Goal: Transaction & Acquisition: Purchase product/service

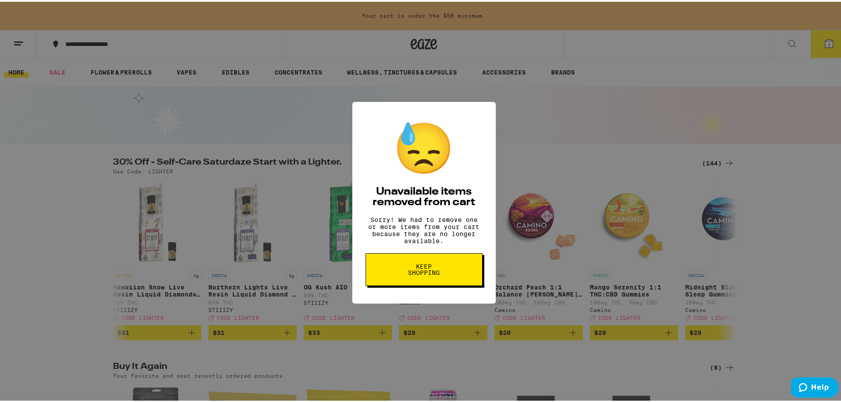
click at [444, 270] on button "Keep Shopping" at bounding box center [423, 268] width 117 height 33
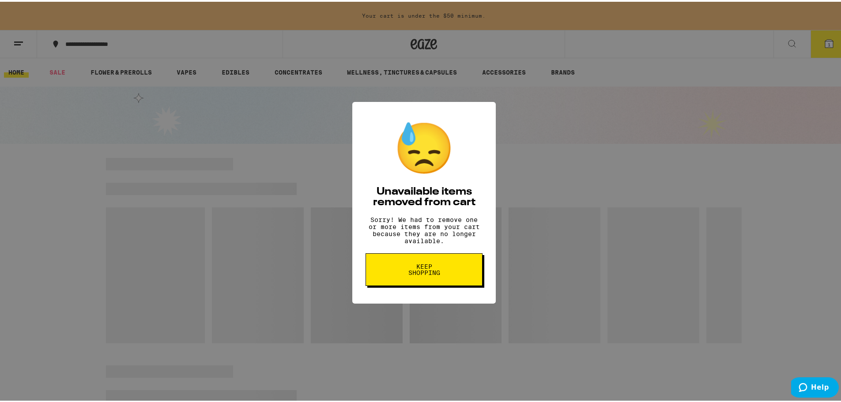
click at [434, 273] on span "Keep Shopping" at bounding box center [423, 268] width 45 height 12
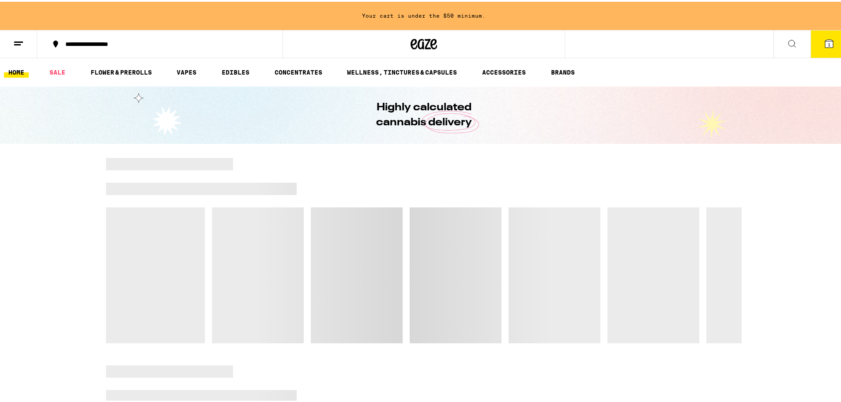
click at [826, 45] on icon at bounding box center [829, 42] width 8 height 8
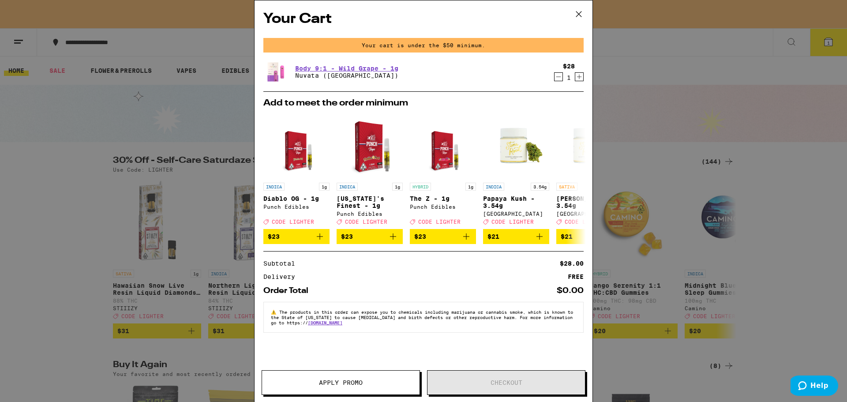
click at [557, 77] on icon "Decrement" at bounding box center [559, 77] width 8 height 11
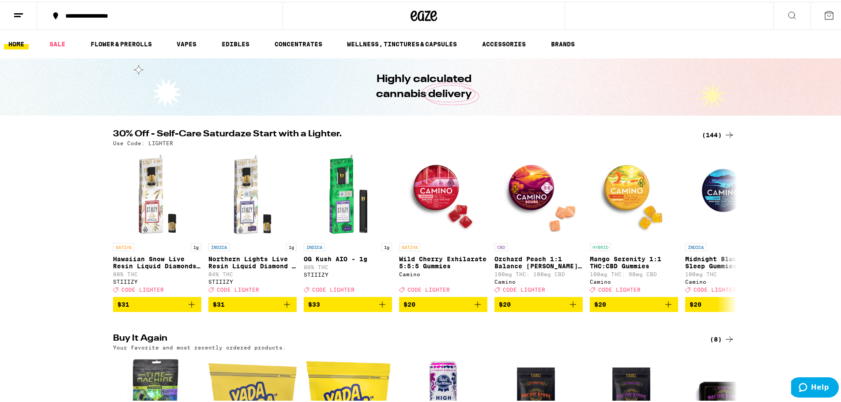
click at [93, 16] on div "**********" at bounding box center [164, 14] width 207 height 6
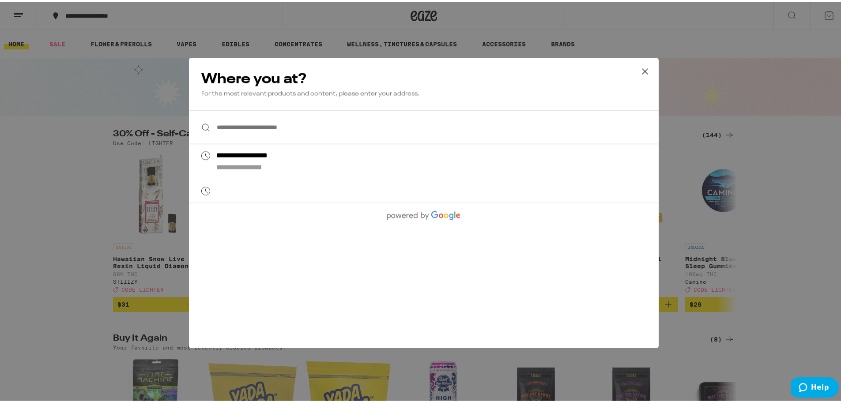
click at [259, 124] on input "**********" at bounding box center [424, 126] width 470 height 34
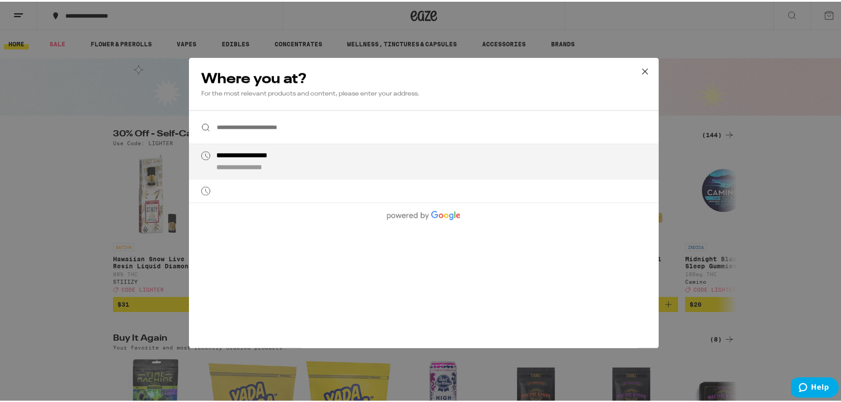
click at [294, 177] on li "**********" at bounding box center [424, 160] width 470 height 35
type input "**********"
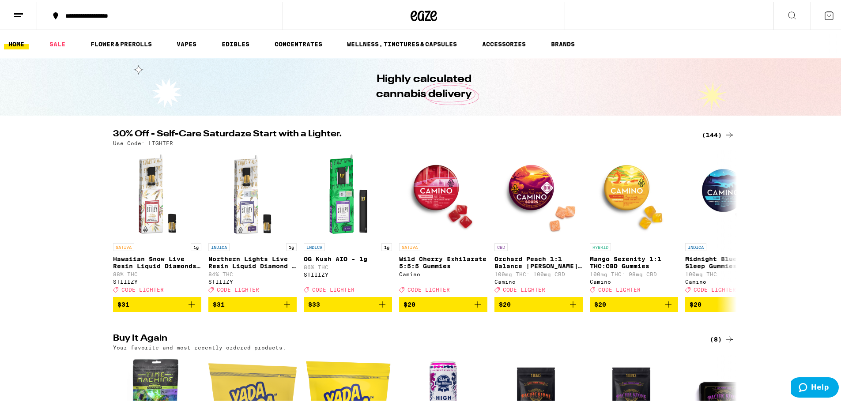
click at [161, 8] on button "**********" at bounding box center [159, 14] width 245 height 26
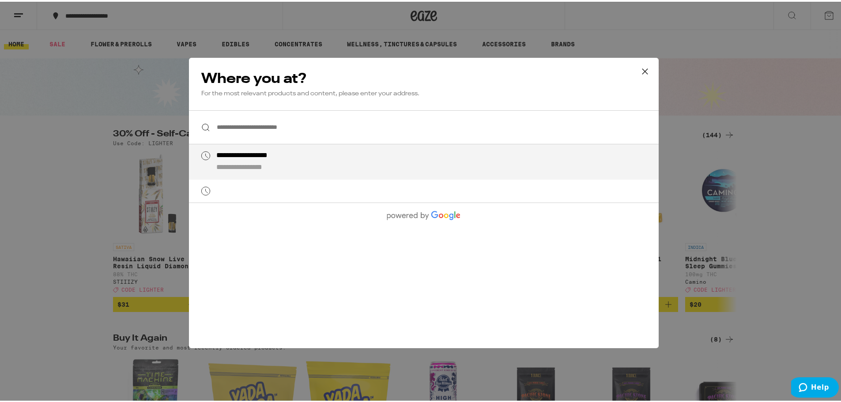
click at [287, 161] on div "**********" at bounding box center [441, 160] width 450 height 21
type input "**********"
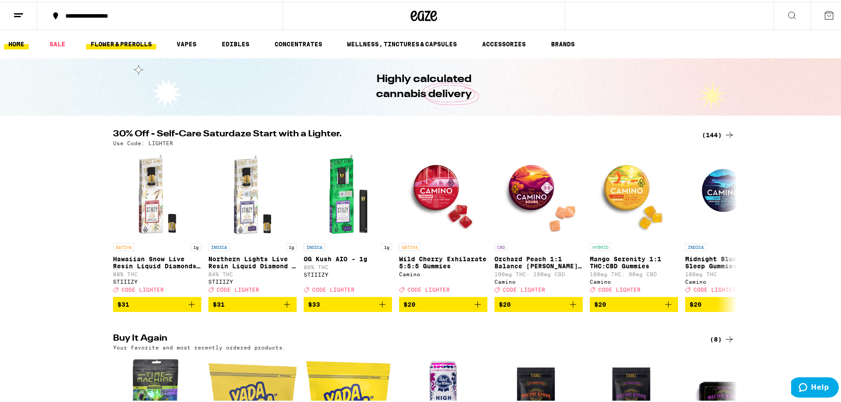
click at [114, 43] on link "FLOWER & PREROLLS" at bounding box center [121, 42] width 70 height 11
click at [123, 41] on link "FLOWER & PREROLLS" at bounding box center [121, 42] width 70 height 11
click at [19, 8] on icon at bounding box center [18, 13] width 11 height 11
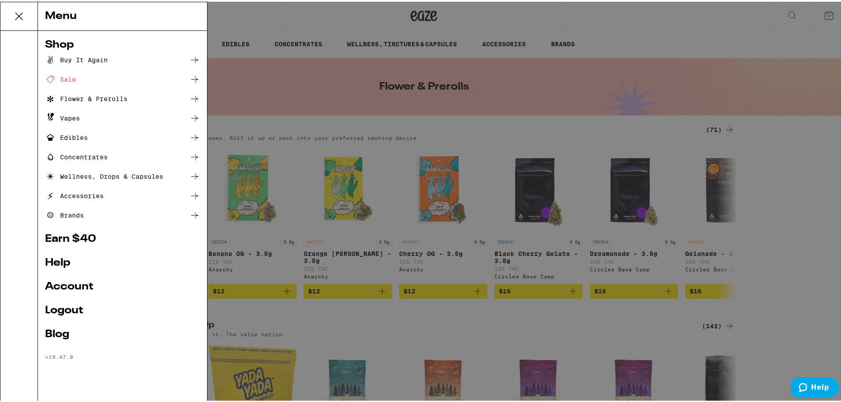
click at [283, 90] on div "Menu Shop Buy It Again Sale Flower & Prerolls Vapes Edibles Concentrates Wellne…" at bounding box center [423, 201] width 847 height 402
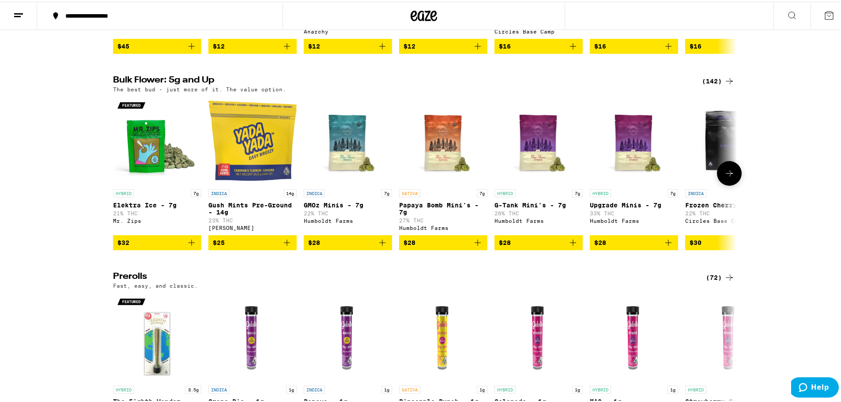
scroll to position [265, 0]
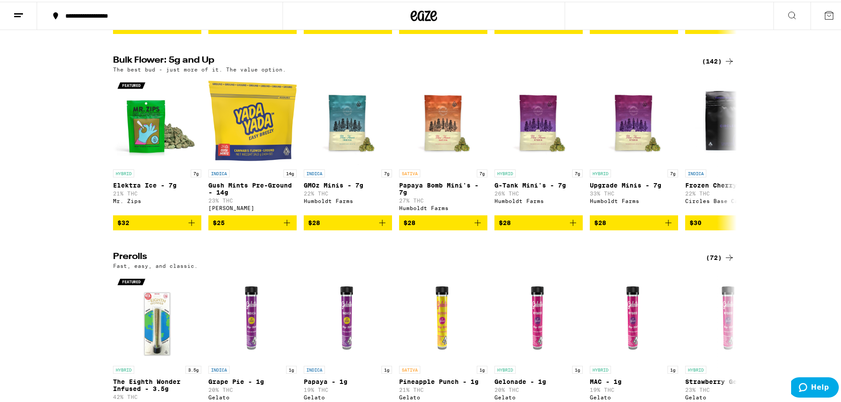
drag, startPoint x: 714, startPoint y: 70, endPoint x: 720, endPoint y: 75, distance: 7.9
drag, startPoint x: 720, startPoint y: 75, endPoint x: 706, endPoint y: 63, distance: 18.5
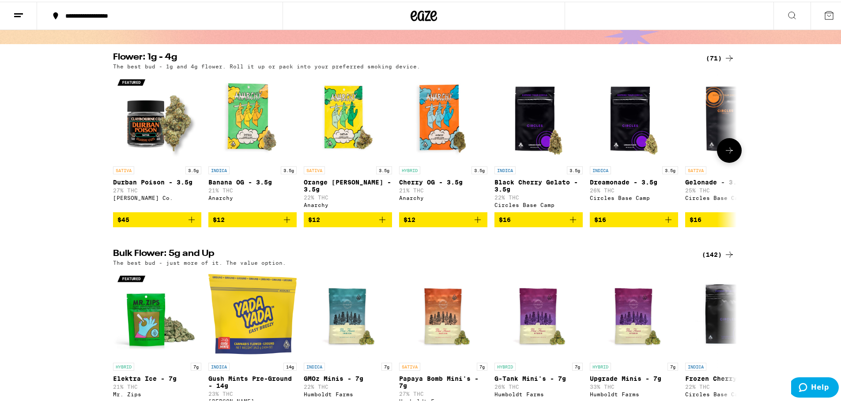
scroll to position [44, 0]
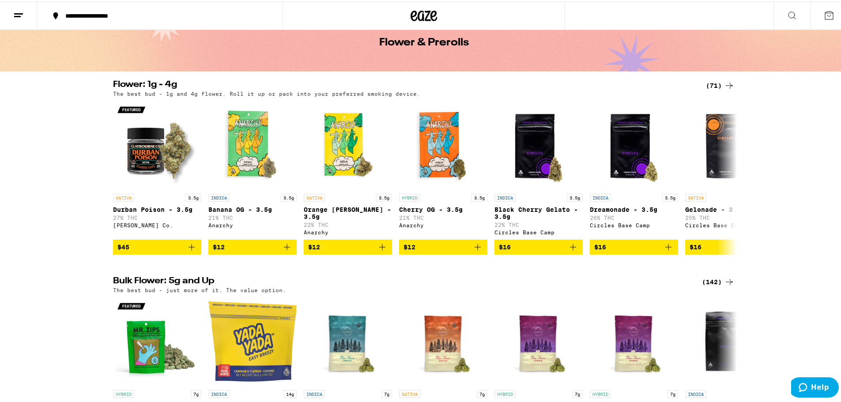
click at [715, 82] on div "(71)" at bounding box center [720, 84] width 29 height 11
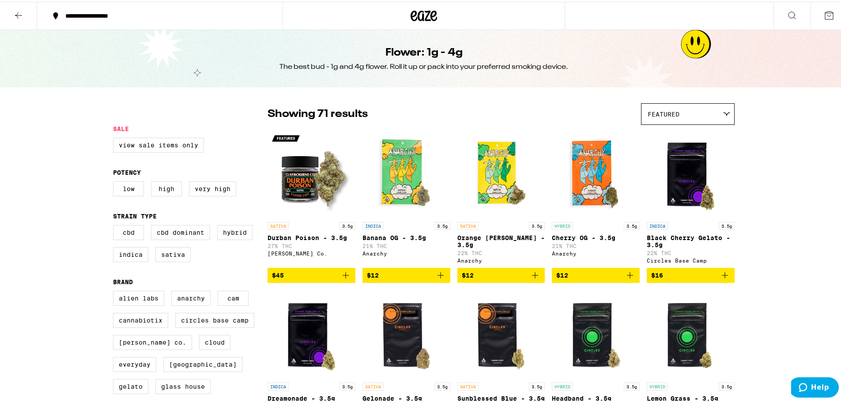
click at [302, 172] on img "Open page for Durban Poison - 3.5g from Claybourne Co." at bounding box center [311, 172] width 88 height 88
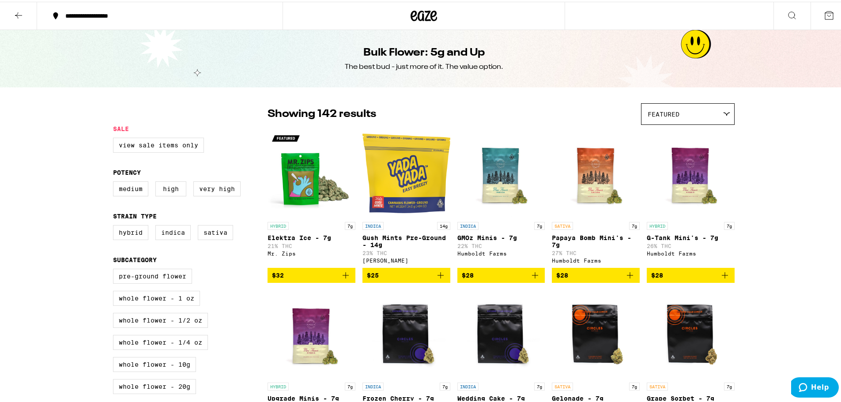
click at [680, 114] on div "Featured" at bounding box center [687, 112] width 93 height 21
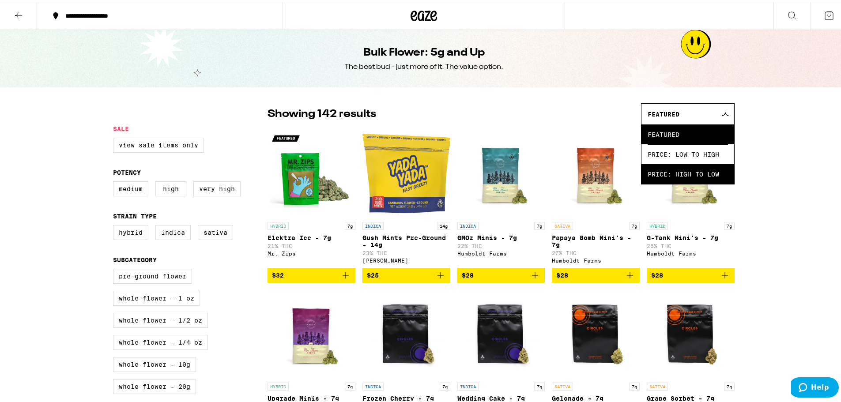
click at [677, 168] on span "Price: High to Low" at bounding box center [687, 172] width 80 height 20
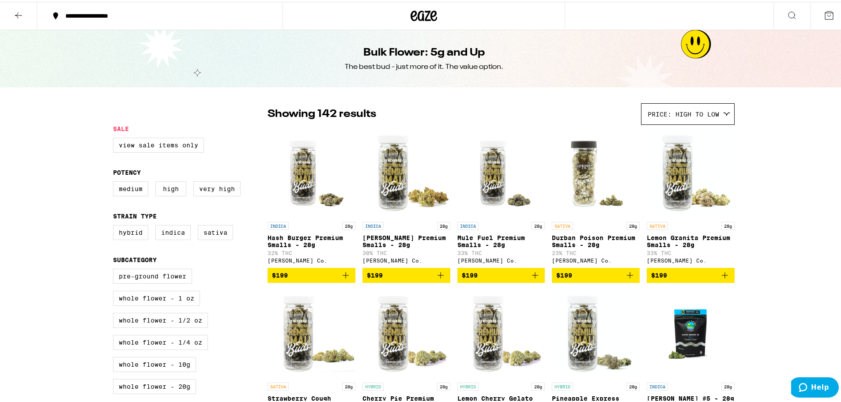
drag, startPoint x: 173, startPoint y: 110, endPoint x: 191, endPoint y: 109, distance: 18.1
click at [173, 110] on div "Clearfalse filter" at bounding box center [190, 113] width 154 height 22
click at [15, 11] on icon at bounding box center [18, 13] width 11 height 11
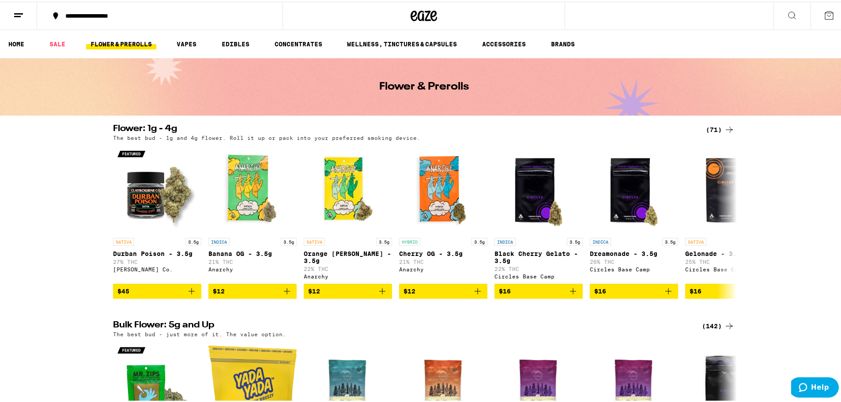
click at [139, 45] on link "FLOWER & PREROLLS" at bounding box center [121, 42] width 70 height 11
click at [565, 41] on button "BRANDS" at bounding box center [562, 42] width 33 height 11
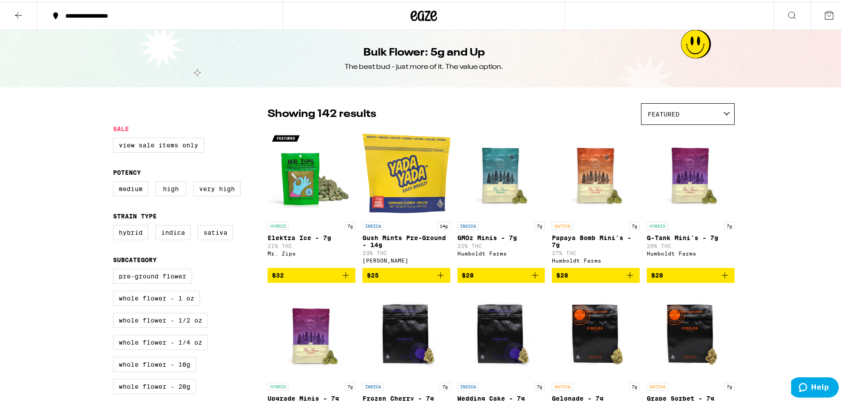
click at [678, 108] on div "Featured" at bounding box center [687, 112] width 93 height 21
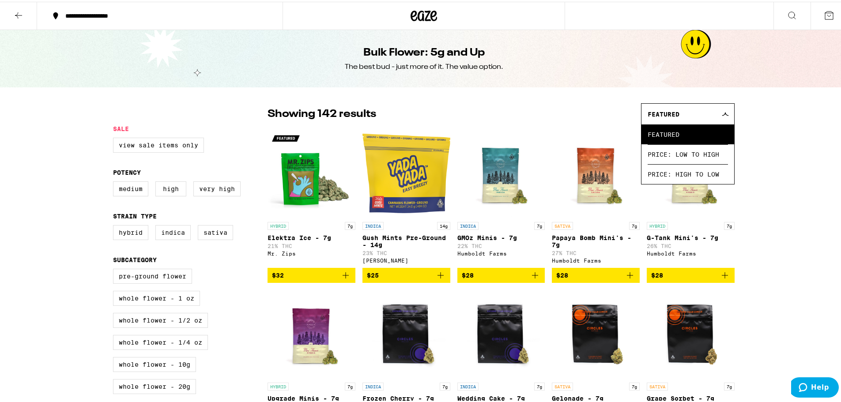
click at [602, 74] on div "Bulk Flower: 5g and Up The best bud - just more of it. The value option." at bounding box center [423, 56] width 847 height 57
click at [531, 74] on div "Bulk Flower: 5g and Up The best bud - just more of it. The value option." at bounding box center [423, 56] width 339 height 57
click at [20, 15] on icon at bounding box center [18, 13] width 11 height 11
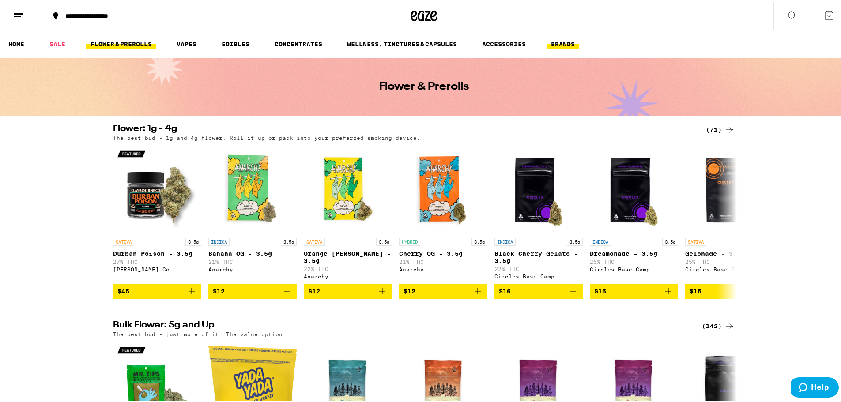
click at [561, 44] on button "BRANDS" at bounding box center [562, 42] width 33 height 11
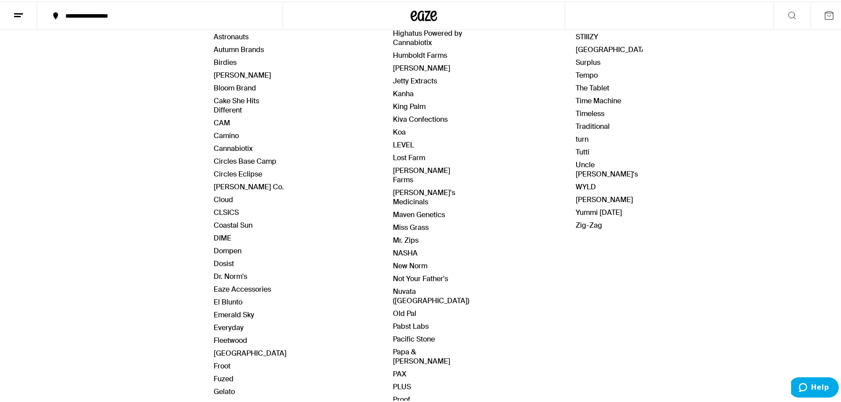
scroll to position [88, 0]
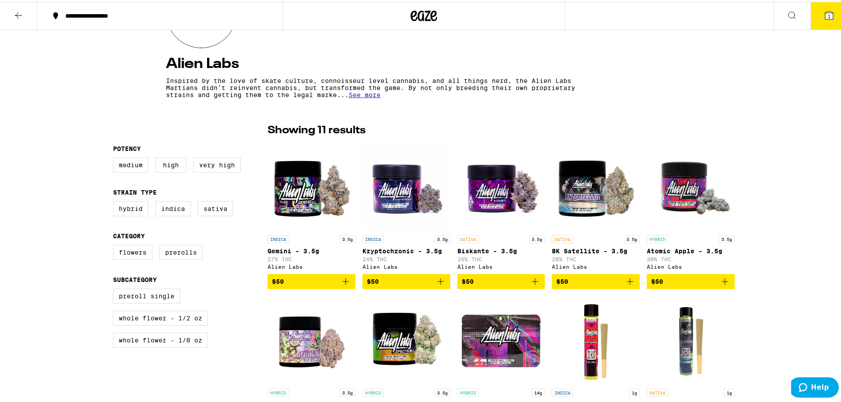
scroll to position [132, 0]
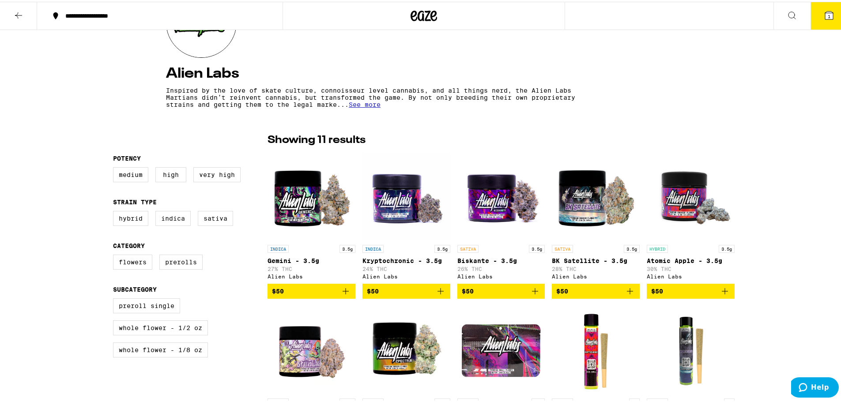
click at [685, 295] on span "$50" at bounding box center [690, 289] width 79 height 11
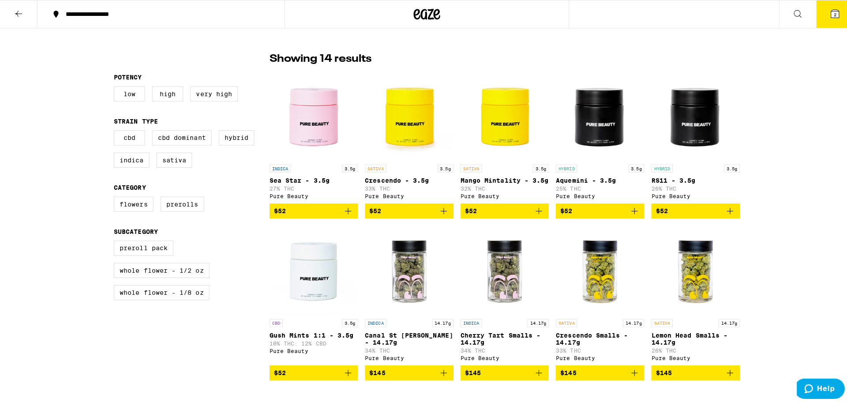
scroll to position [132, 0]
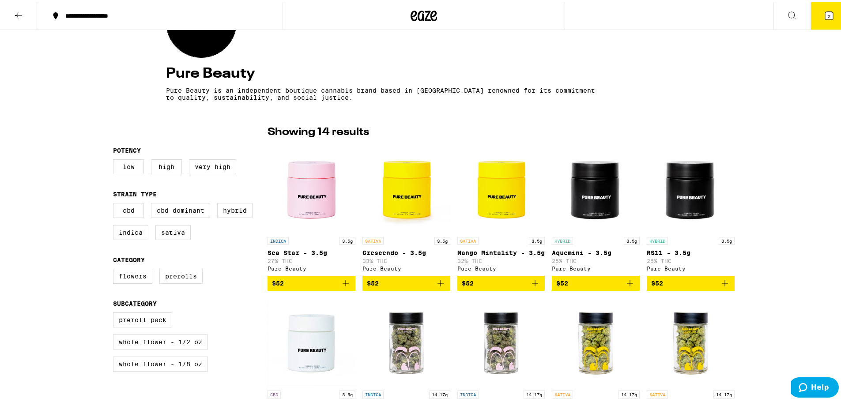
click at [298, 287] on span "$52" at bounding box center [311, 281] width 79 height 11
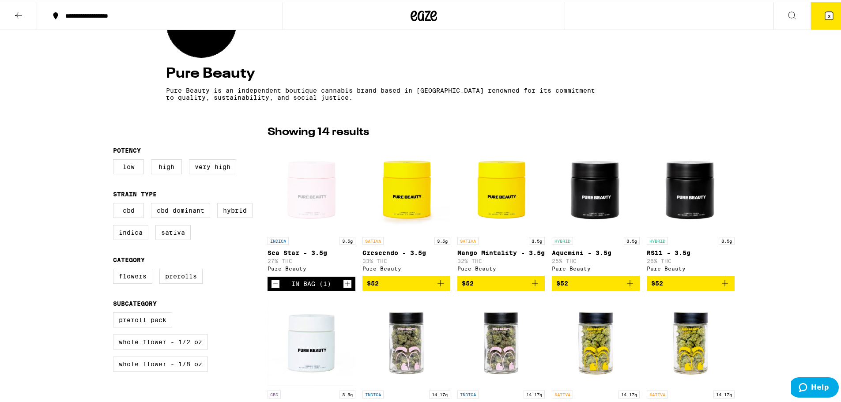
click at [824, 18] on icon at bounding box center [829, 13] width 11 height 11
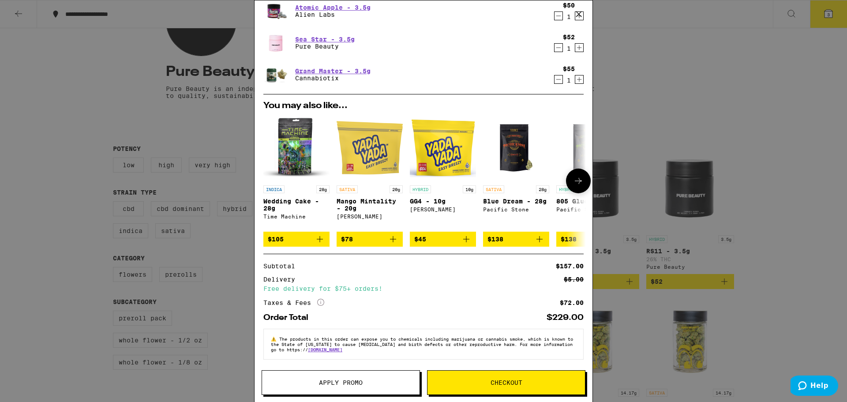
scroll to position [37, 0]
click at [324, 299] on icon "More Info" at bounding box center [320, 302] width 7 height 7
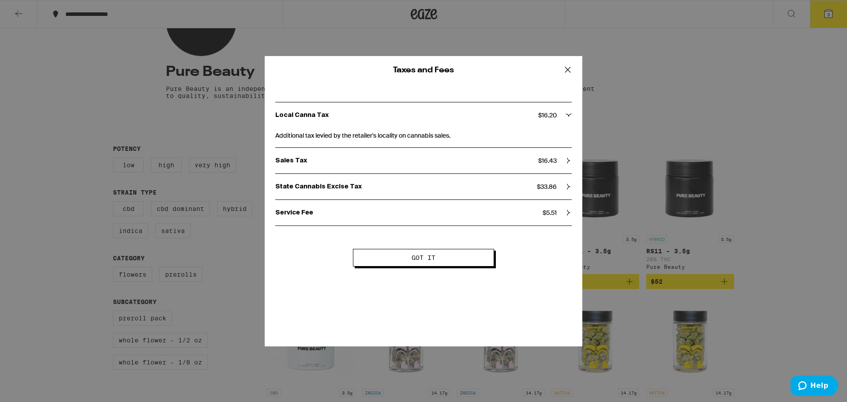
click at [442, 260] on span "Got it" at bounding box center [424, 258] width 70 height 6
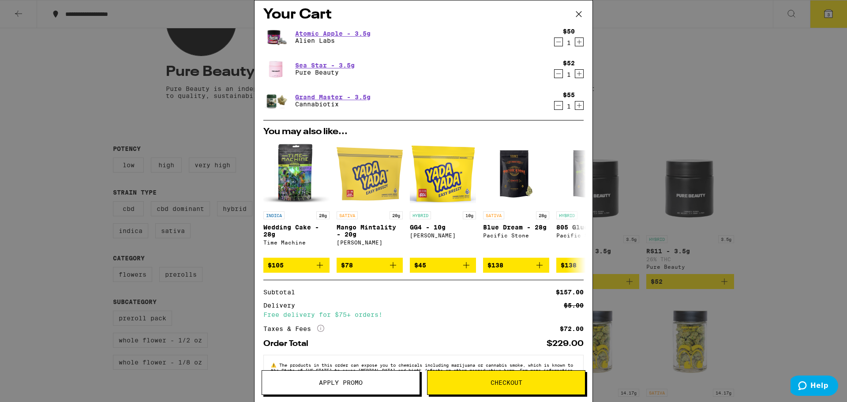
scroll to position [0, 0]
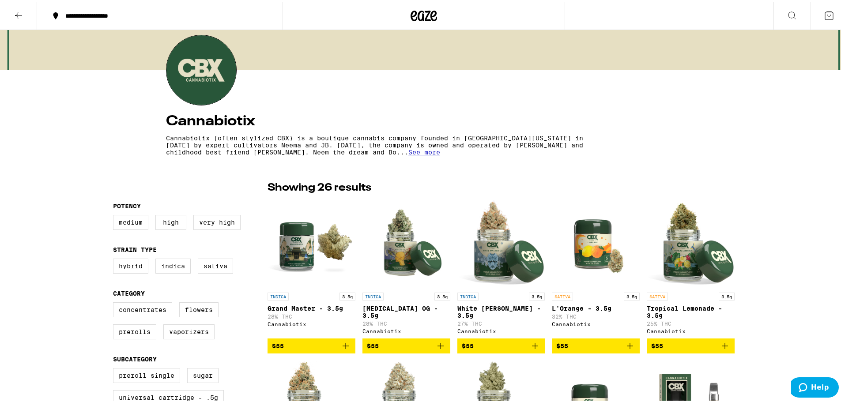
scroll to position [88, 0]
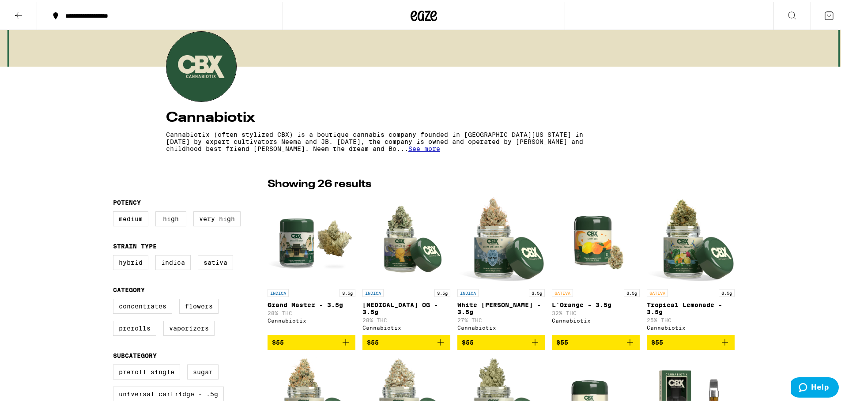
click at [408, 149] on span "See more" at bounding box center [424, 146] width 32 height 7
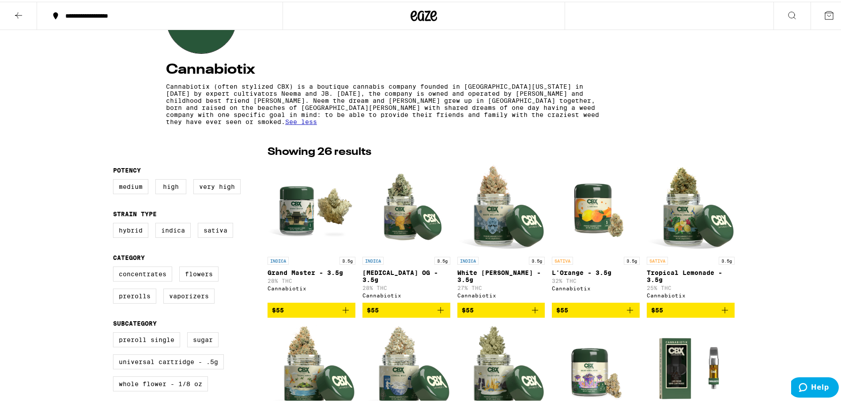
scroll to position [132, 0]
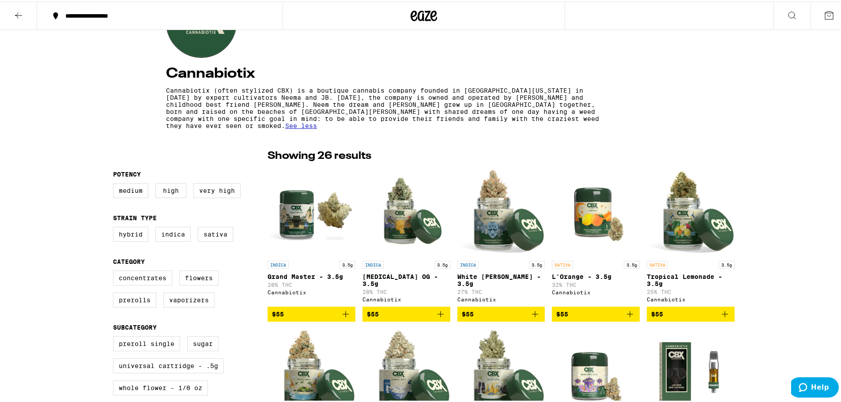
click at [291, 318] on span "$55" at bounding box center [311, 312] width 79 height 11
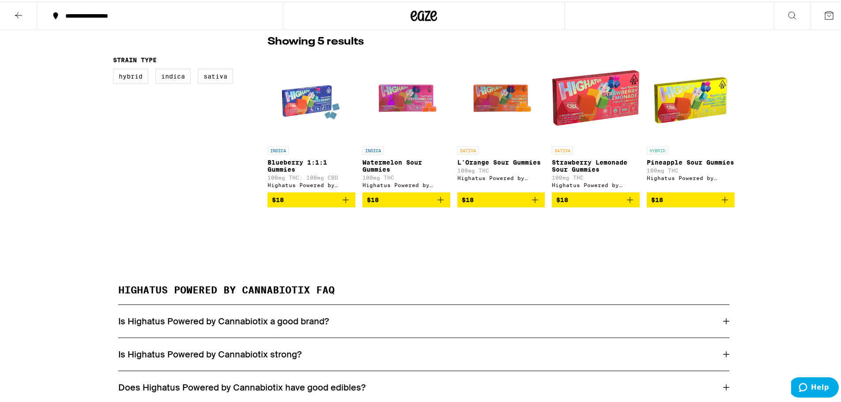
scroll to position [221, 0]
